Goal: Information Seeking & Learning: Learn about a topic

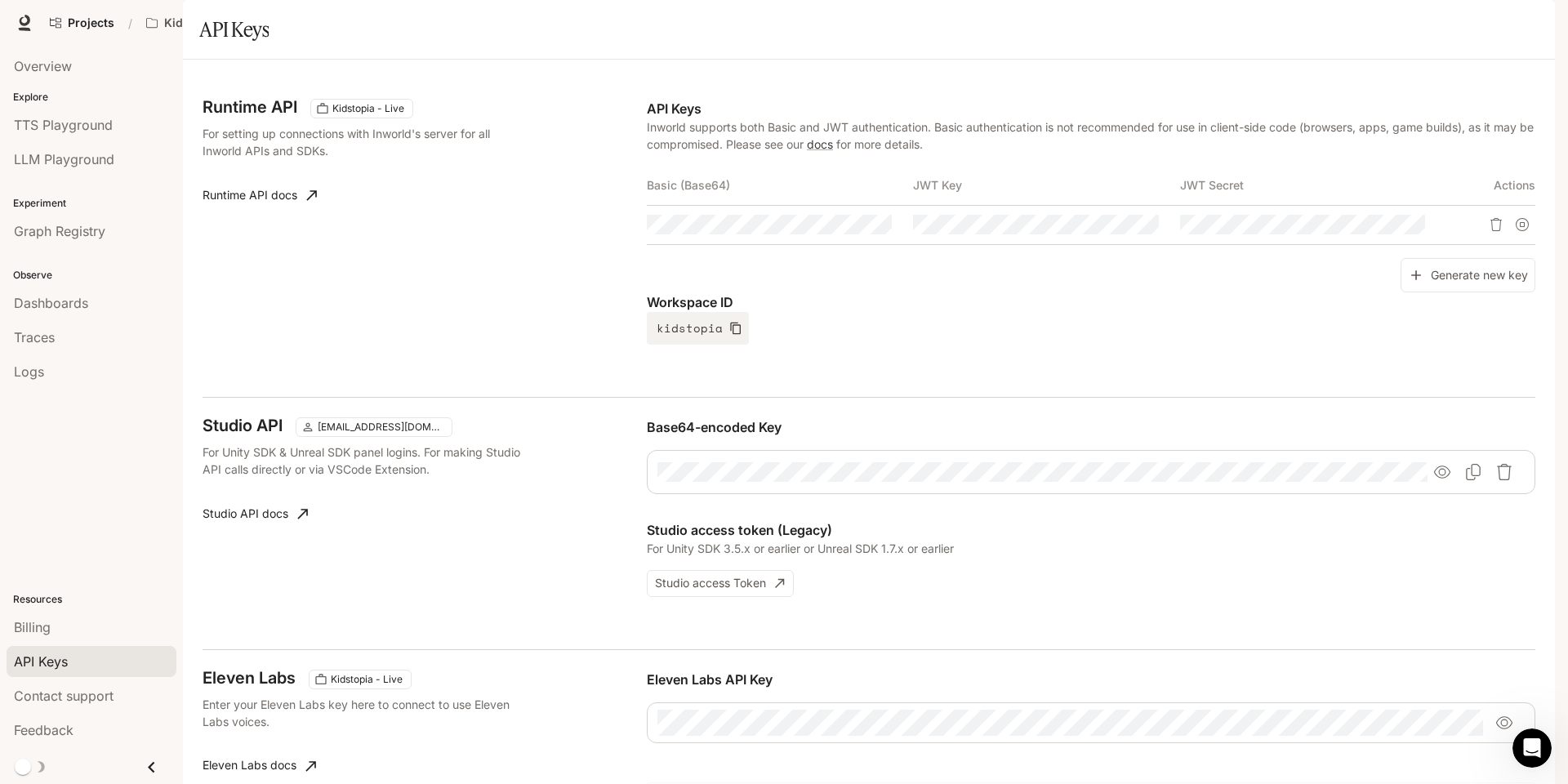
click at [91, 404] on div "Overview Explore TTS Playground LLM Playground Experiment Graph Registry Observ…" at bounding box center [91, 414] width 183 height 738
click at [1421, 22] on span "Documentation" at bounding box center [1424, 23] width 81 height 21
